Goal: Task Accomplishment & Management: Use online tool/utility

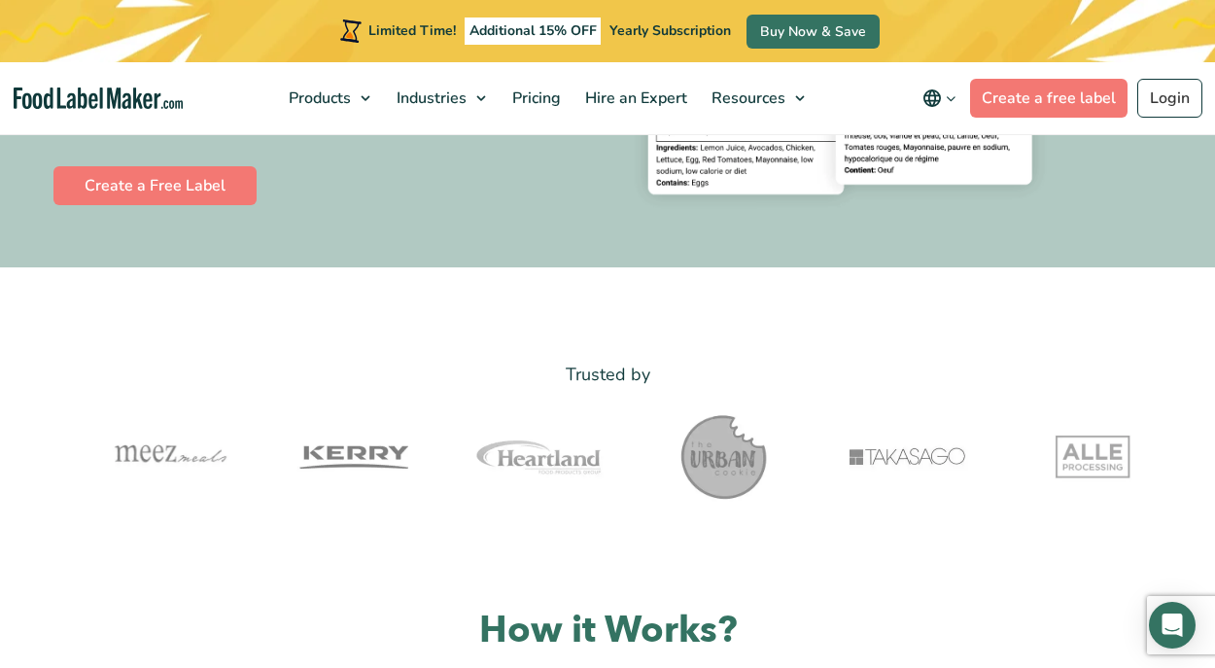
scroll to position [296, 0]
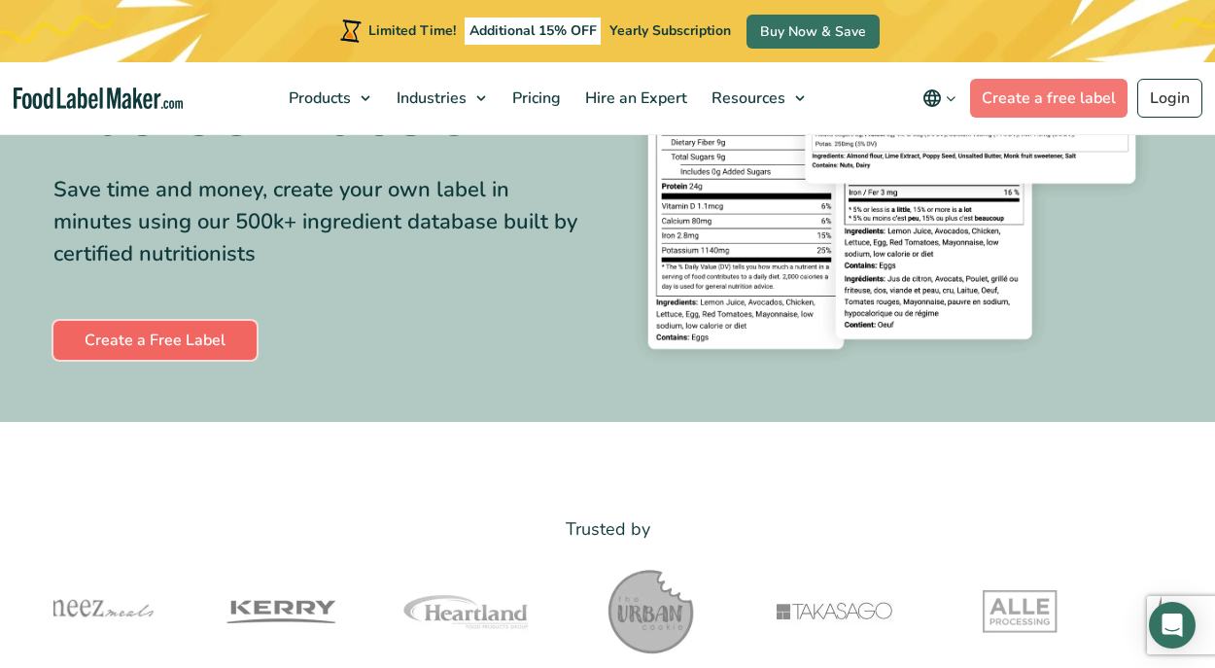
click at [173, 346] on link "Create a Free Label" at bounding box center [154, 340] width 203 height 39
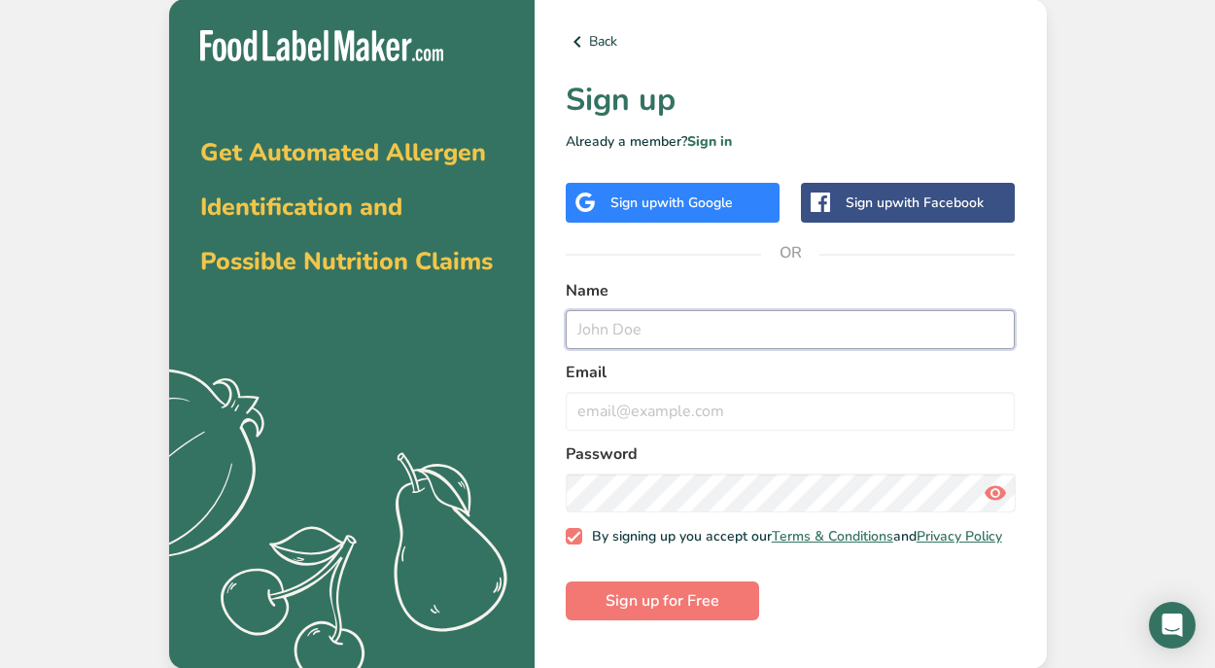
click at [669, 321] on input "text" at bounding box center [791, 329] width 450 height 39
type input "Lee Kermanshahchi"
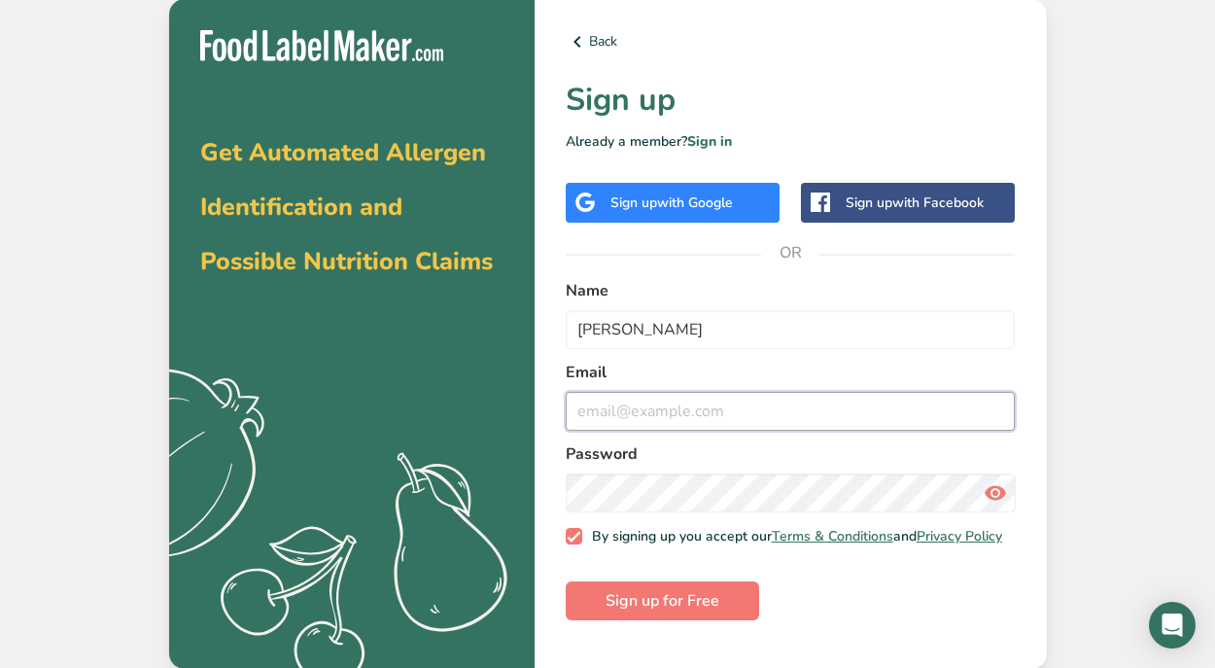
click at [628, 408] on input "email" at bounding box center [791, 411] width 450 height 39
type input "leekermans@gmail.com"
click at [669, 213] on div "Sign up with Google" at bounding box center [673, 203] width 214 height 40
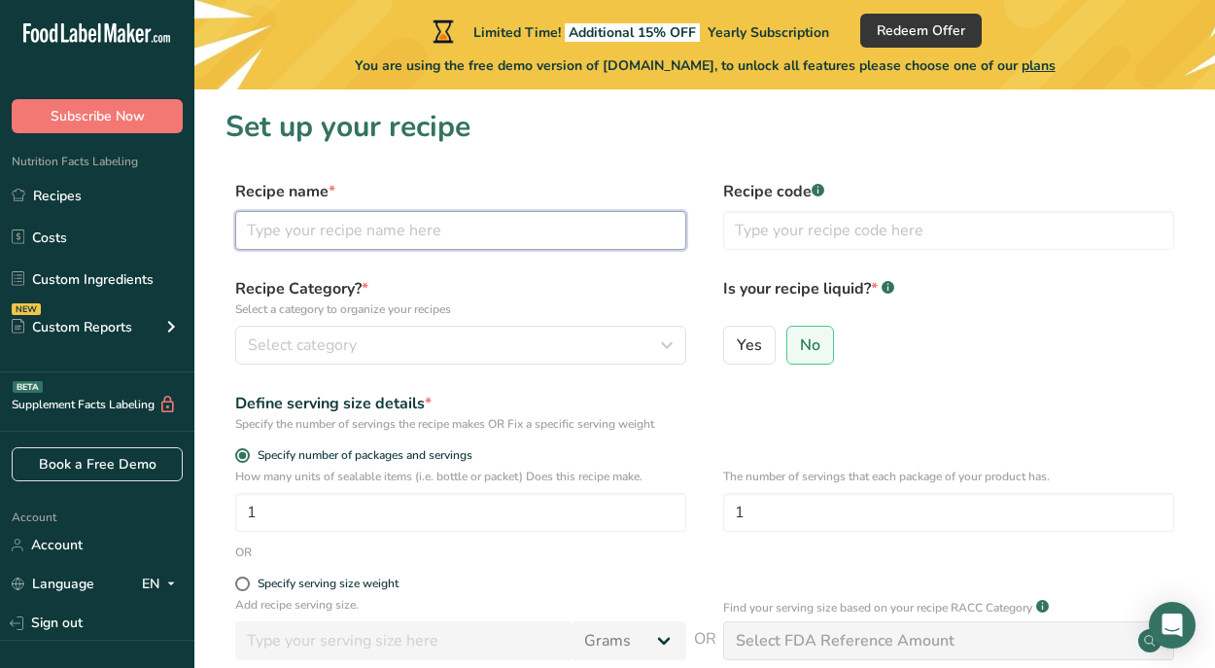
click at [427, 230] on input "text" at bounding box center [460, 230] width 451 height 39
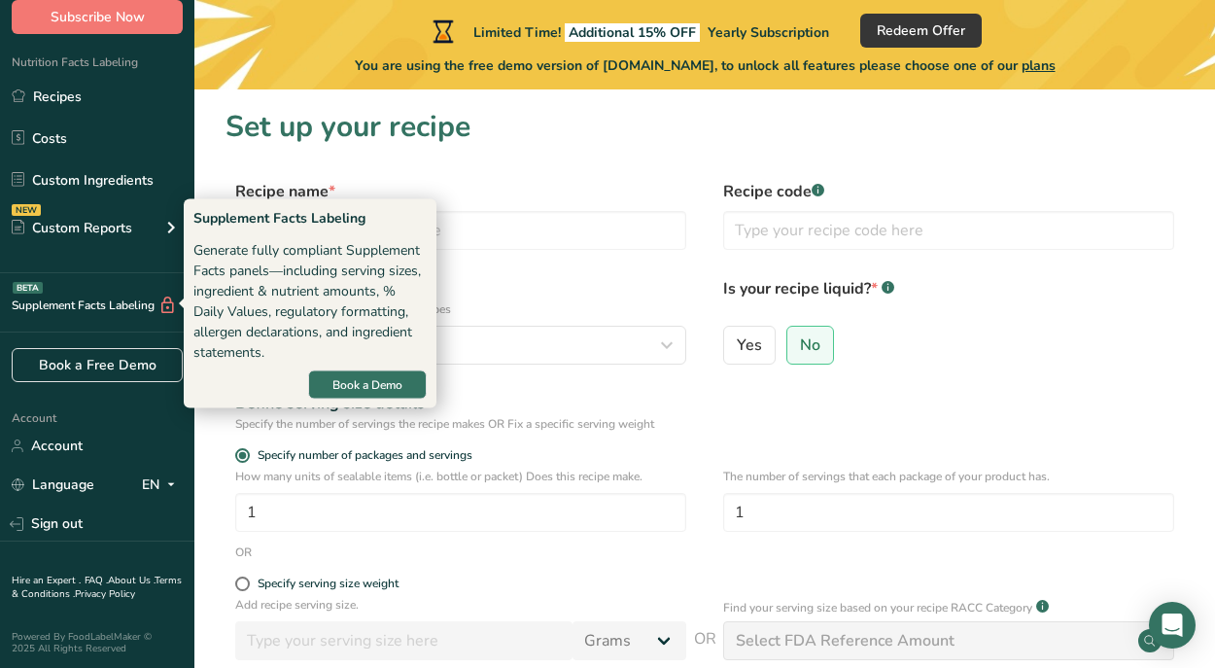
scroll to position [101, 0]
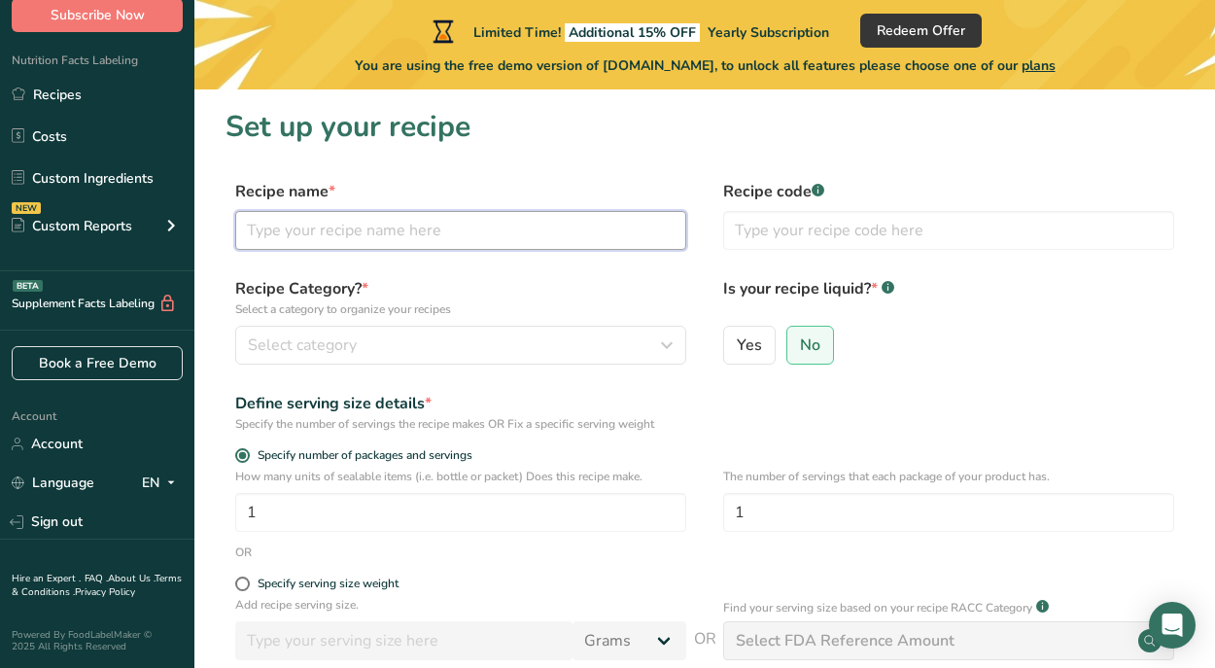
click at [328, 249] on input "text" at bounding box center [460, 230] width 451 height 39
type input "Mango Gummies"
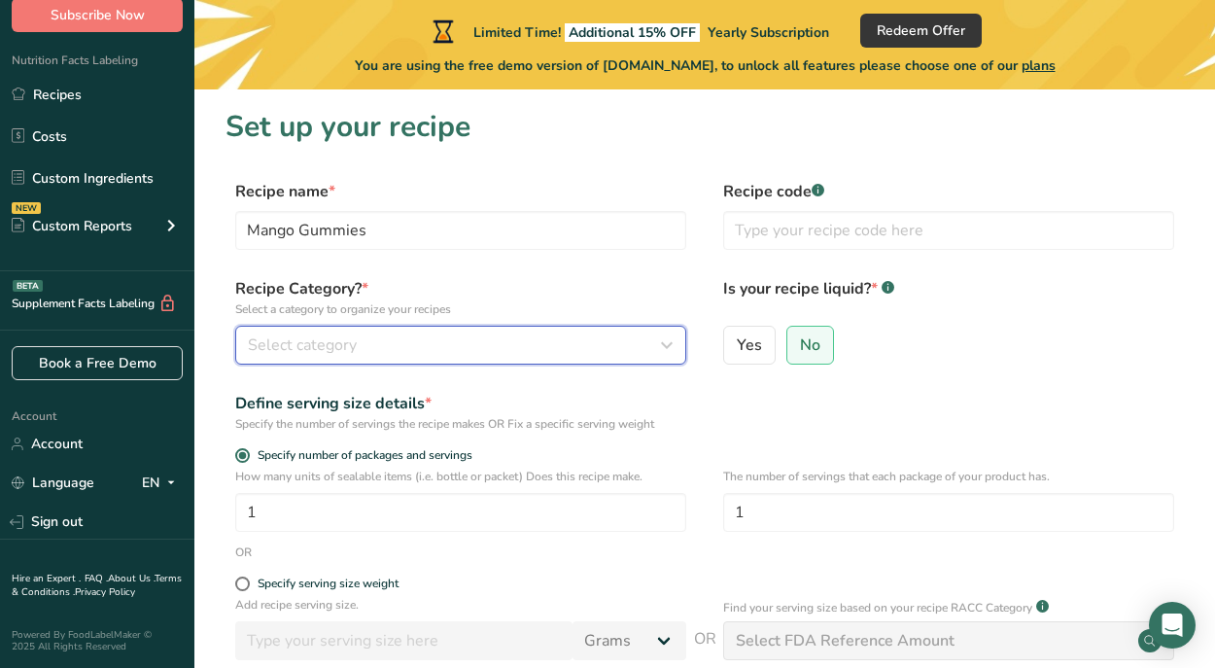
click at [356, 346] on div "Select category" at bounding box center [455, 344] width 414 height 23
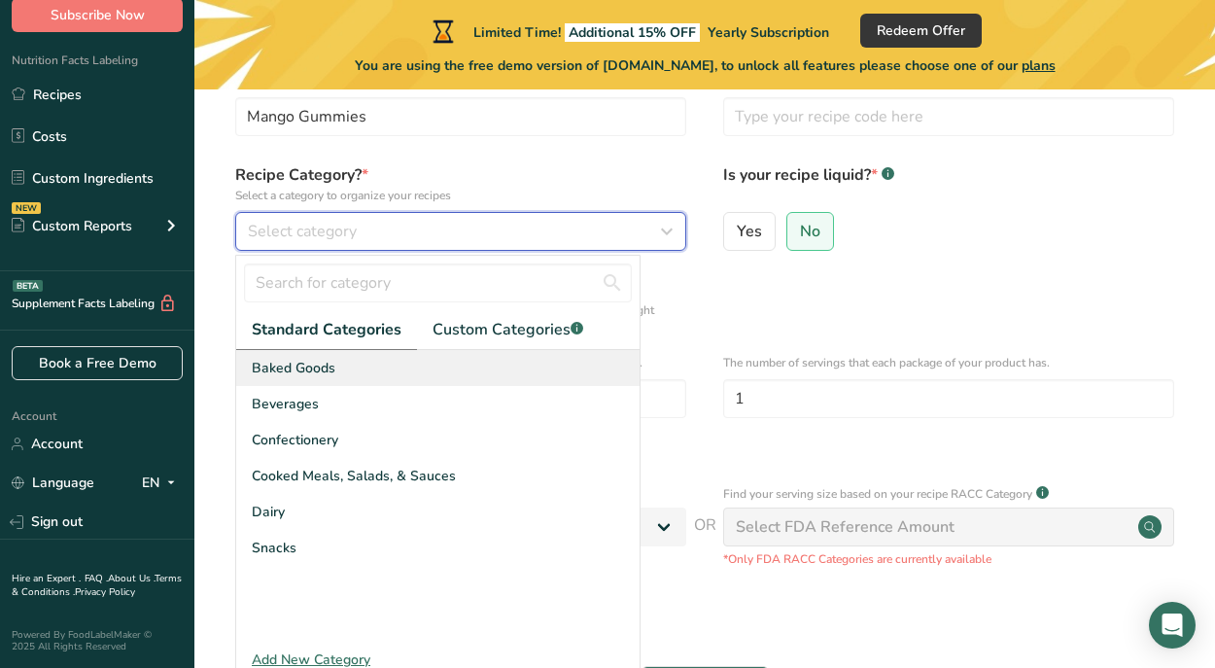
scroll to position [120, 0]
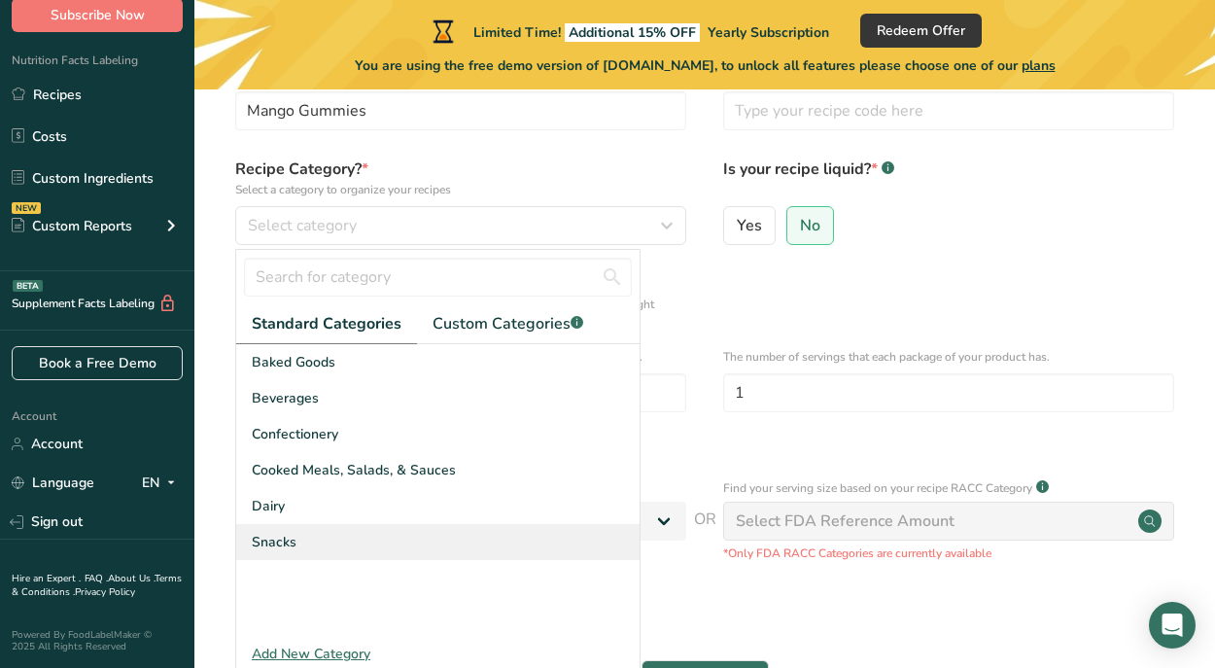
click at [316, 536] on div "Snacks" at bounding box center [437, 542] width 403 height 36
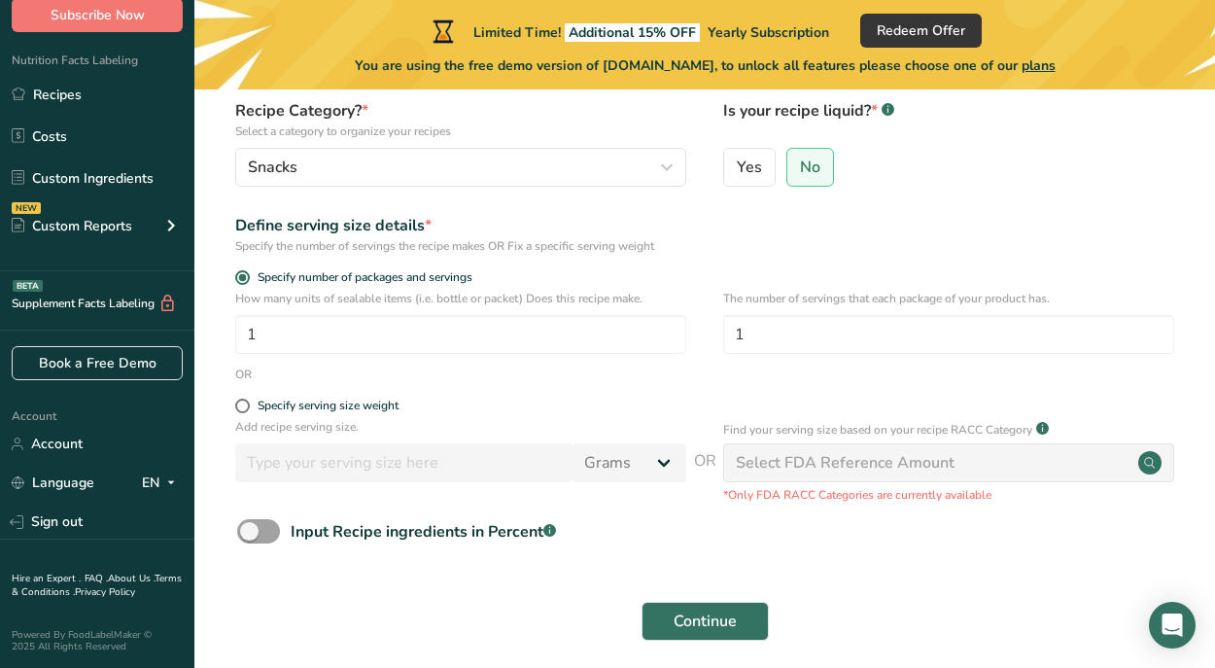
scroll to position [210, 0]
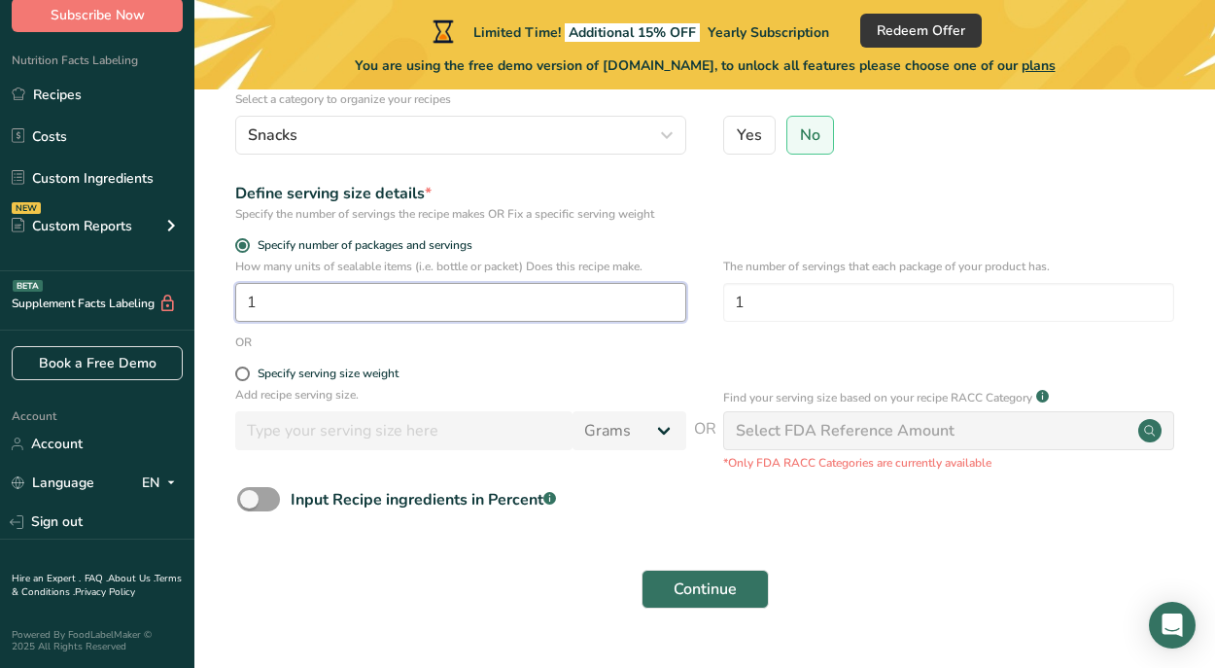
click at [320, 299] on input "1" at bounding box center [460, 302] width 451 height 39
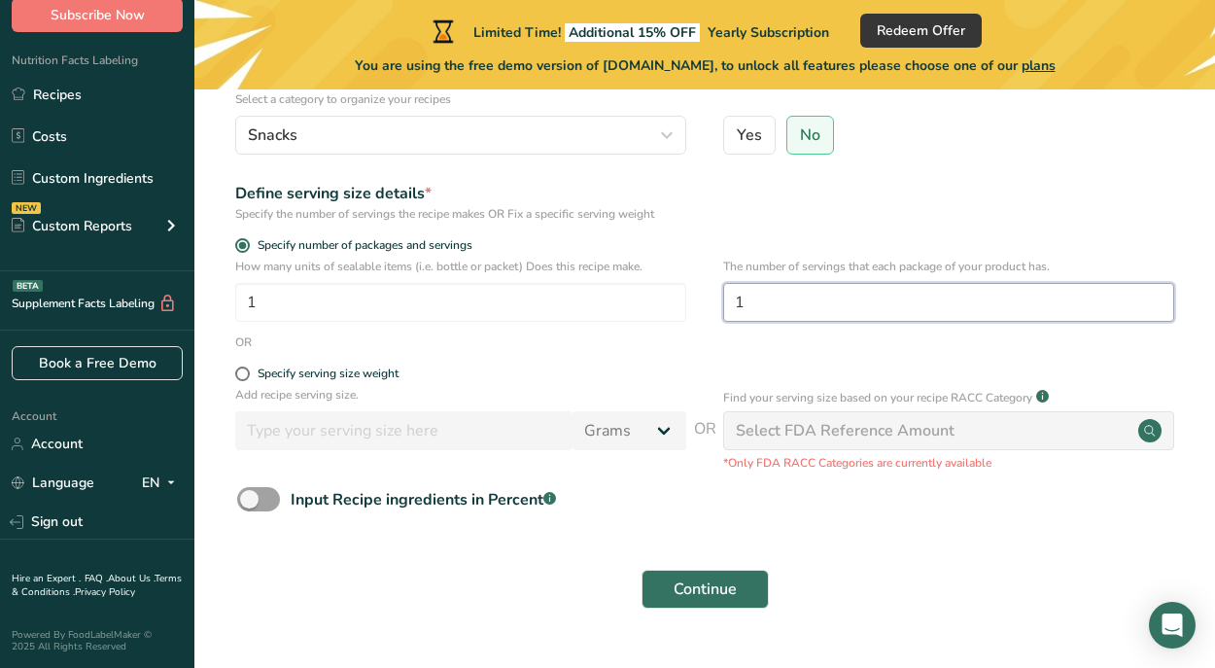
click at [771, 296] on input "1" at bounding box center [948, 302] width 451 height 39
type input "2"
click at [340, 351] on form "Recipe name * Mango Gummies Recipe code .a-a{fill:#347362;}.b-a{fill:#fff;} Rec…" at bounding box center [704, 295] width 958 height 650
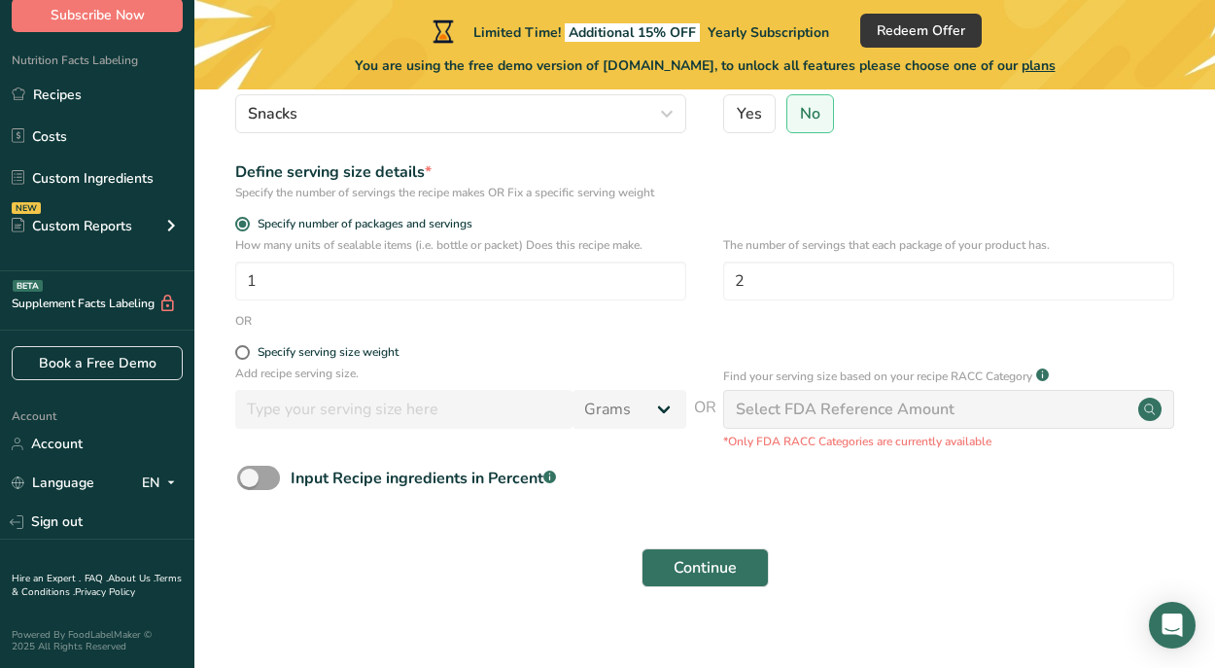
scroll to position [237, 0]
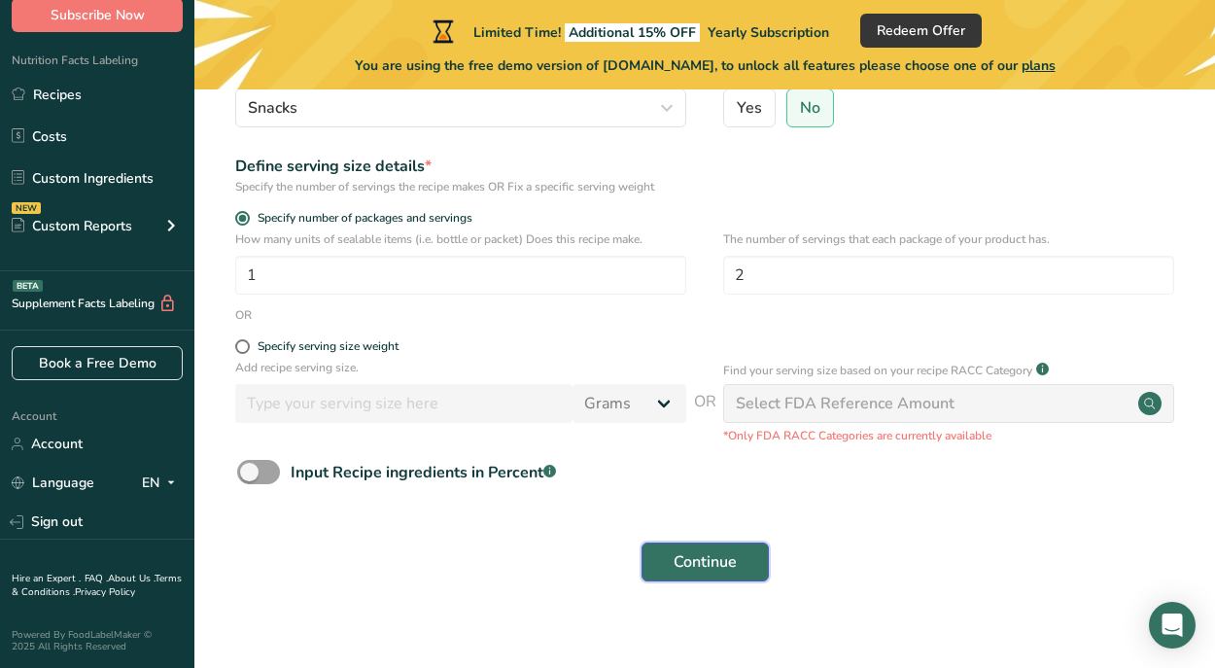
click at [707, 556] on span "Continue" at bounding box center [704, 561] width 63 height 23
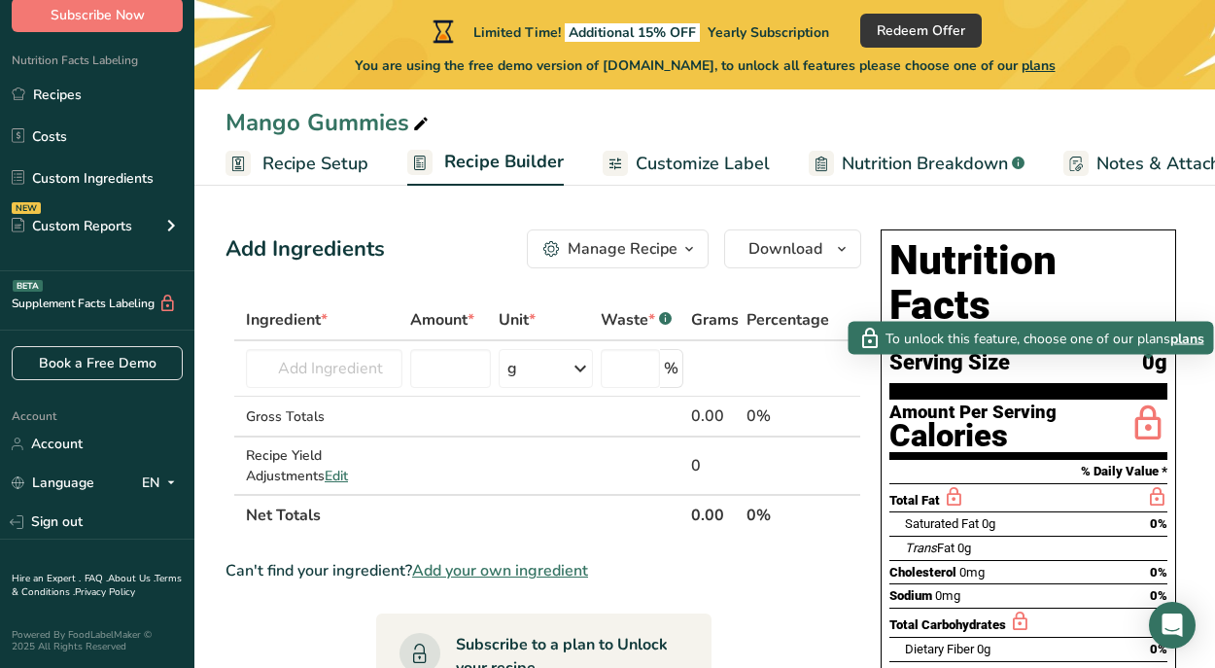
click at [1186, 333] on span "plans" at bounding box center [1187, 337] width 34 height 20
